Goal: Transaction & Acquisition: Obtain resource

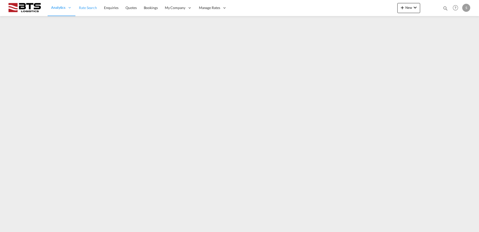
click at [89, 10] on link "Rate Search" at bounding box center [87, 8] width 25 height 16
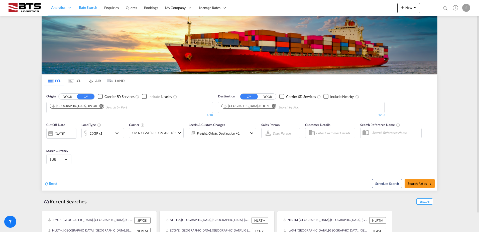
click at [100, 105] on md-icon "Remove" at bounding box center [102, 106] width 4 height 4
click at [83, 107] on input "Chips input." at bounding box center [74, 107] width 48 height 8
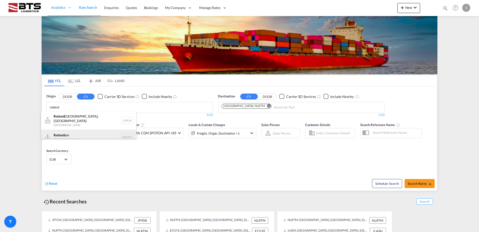
type input "rotterd"
click at [73, 133] on div "Rotterd am [GEOGRAPHIC_DATA] NLRTM" at bounding box center [88, 136] width 95 height 15
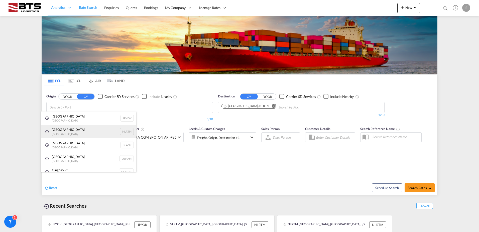
click at [71, 127] on div "[GEOGRAPHIC_DATA] [GEOGRAPHIC_DATA] NLRTM" at bounding box center [88, 132] width 95 height 14
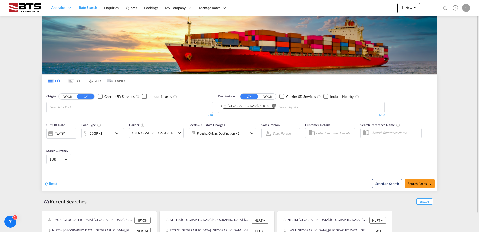
click at [272, 107] on md-icon "Remove" at bounding box center [274, 106] width 4 height 4
click at [256, 107] on input "Chips input." at bounding box center [246, 107] width 48 height 8
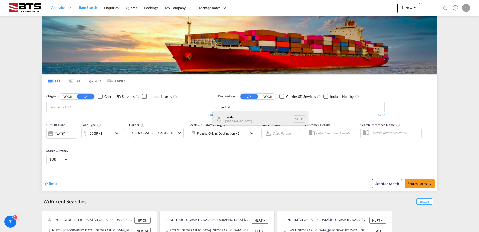
type input "jeddah"
click at [245, 121] on div "Jeddah [GEOGRAPHIC_DATA] SAJED" at bounding box center [260, 118] width 95 height 15
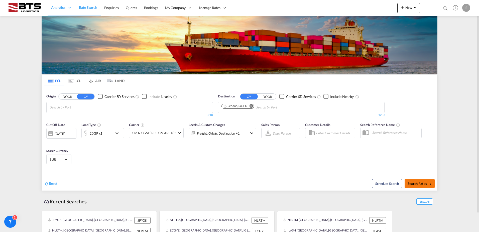
click at [415, 184] on span "Search Rates" at bounding box center [420, 183] width 24 height 4
click at [93, 108] on body "Analytics Reports Dashboard Rate Search Enquiries Quotes Bookings" at bounding box center [239, 116] width 479 height 232
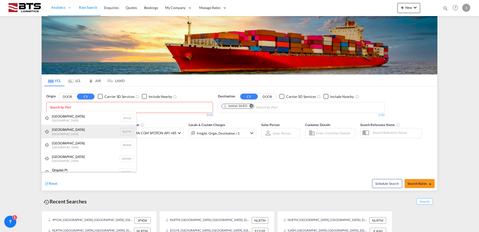
click at [67, 127] on div "[GEOGRAPHIC_DATA] [GEOGRAPHIC_DATA] NLRTM" at bounding box center [88, 132] width 95 height 14
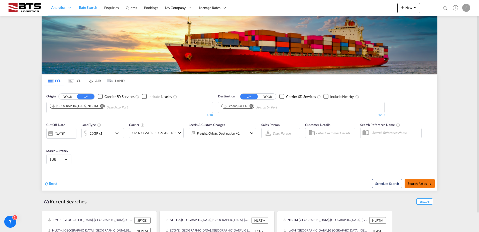
click at [423, 182] on span "Search Rates" at bounding box center [420, 183] width 24 height 4
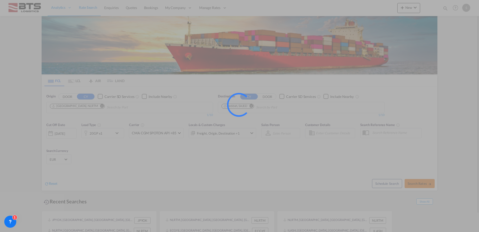
type input "NLRTM to SAJED / [DATE]"
